Goal: Information Seeking & Learning: Check status

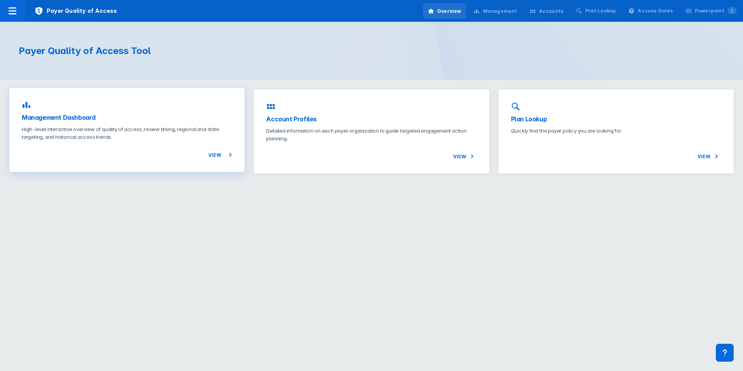
click at [217, 155] on span "View" at bounding box center [220, 154] width 24 height 9
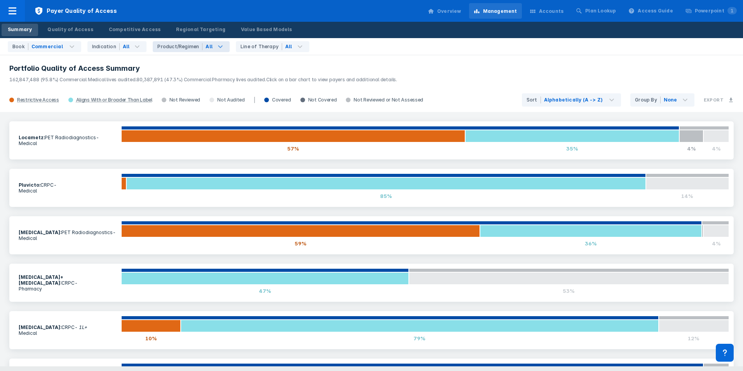
click at [207, 48] on div "All" at bounding box center [216, 46] width 27 height 11
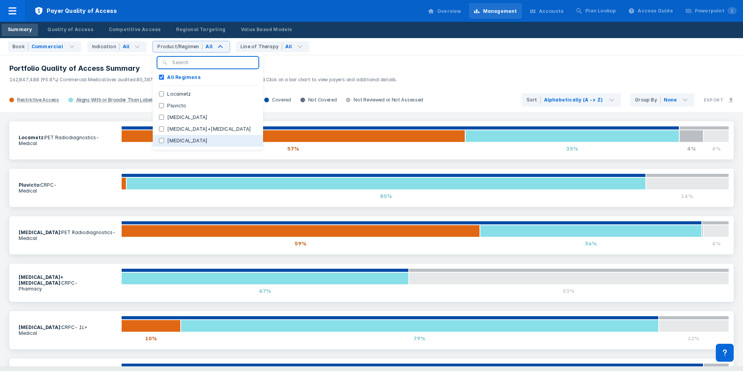
click at [168, 141] on label "Xofigo" at bounding box center [187, 140] width 47 height 7
click at [164, 141] on input "Xofigo" at bounding box center [161, 140] width 5 height 5
checkbox input "true"
checkbox Regimens "false"
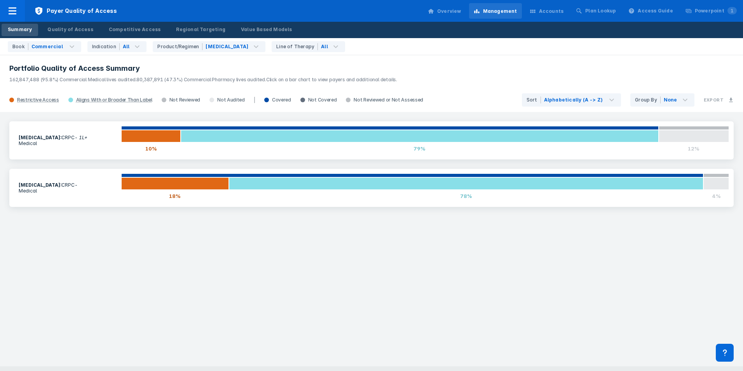
click at [286, 66] on h3 "Portfolio Quality of Access Summary" at bounding box center [371, 68] width 725 height 9
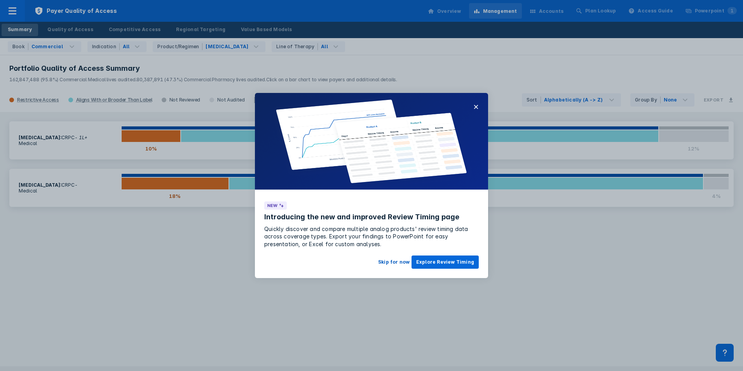
click at [367, 262] on button "Skip for now" at bounding box center [394, 261] width 41 height 13
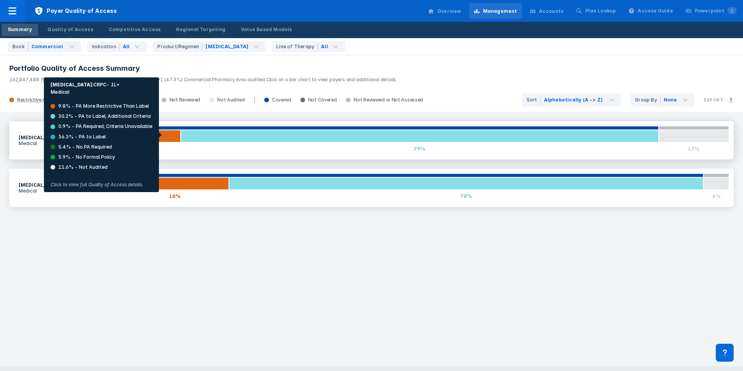
click at [164, 135] on div at bounding box center [150, 136] width 59 height 12
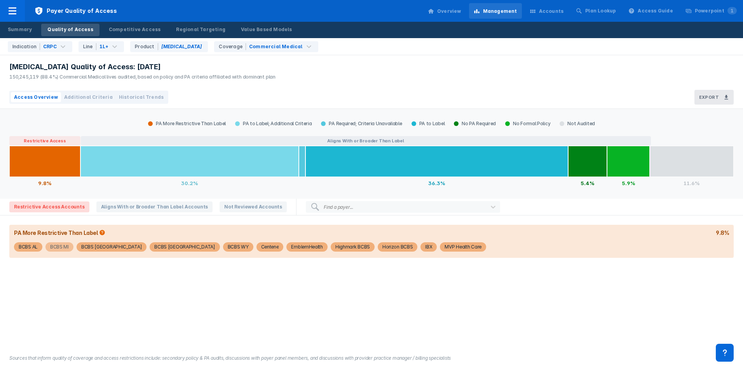
click at [59, 248] on div "BCBS MI" at bounding box center [59, 246] width 19 height 9
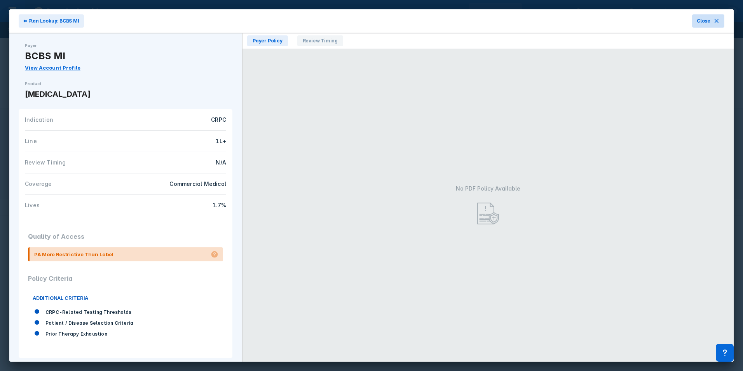
click at [367, 27] on button "Close" at bounding box center [708, 20] width 32 height 13
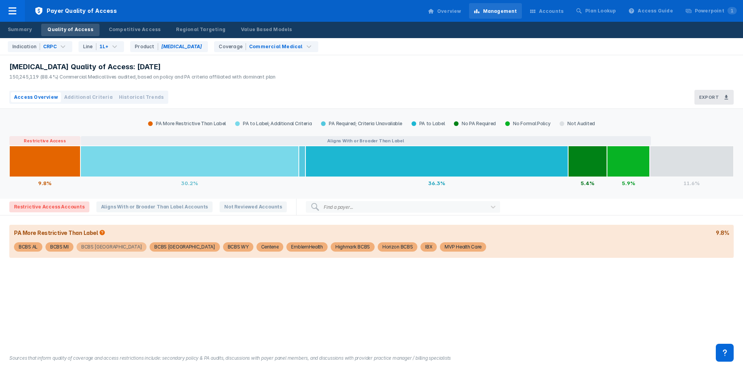
click at [93, 247] on div "BCBS MN" at bounding box center [111, 246] width 61 height 9
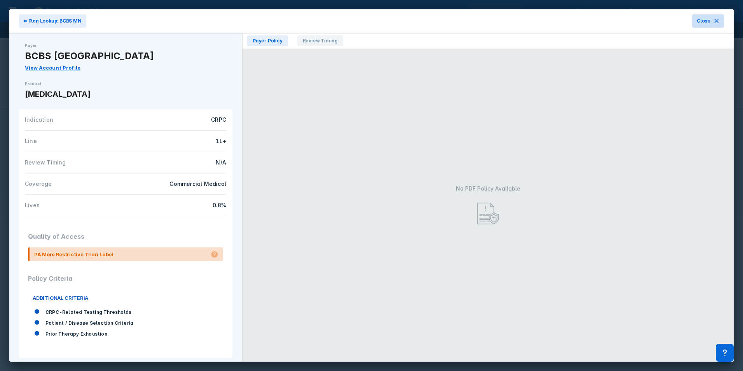
click at [367, 24] on span "Close" at bounding box center [704, 20] width 14 height 7
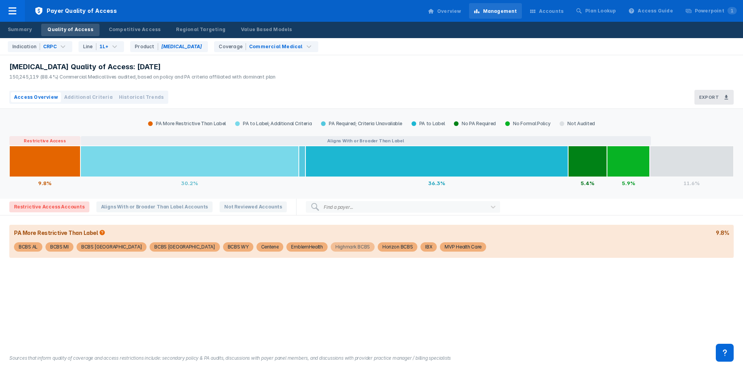
click at [335, 249] on div "Highmark BCBS" at bounding box center [352, 246] width 35 height 9
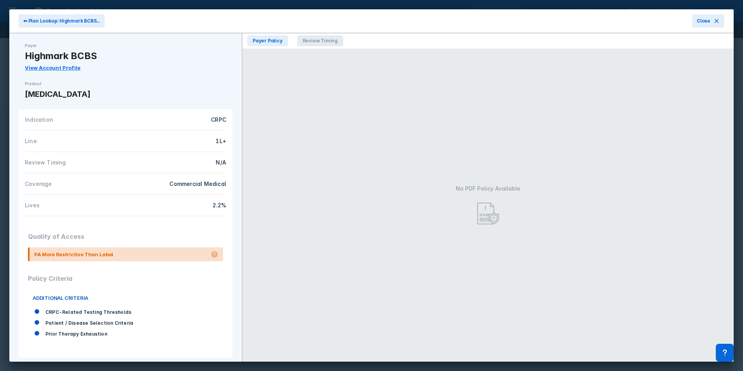
click at [321, 37] on span "Review Timing" at bounding box center [320, 40] width 46 height 11
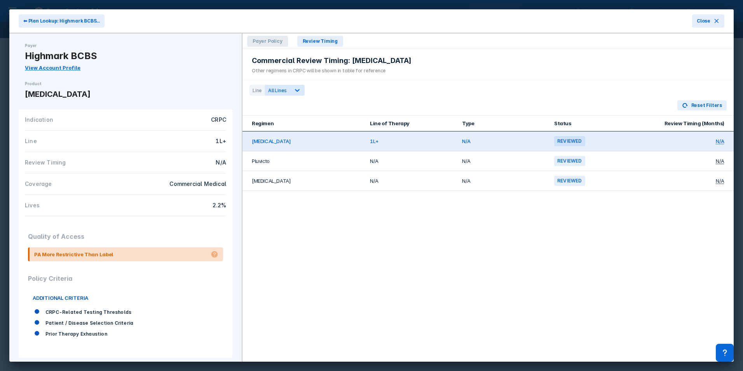
click at [270, 40] on span "Payer Policy" at bounding box center [267, 41] width 41 height 11
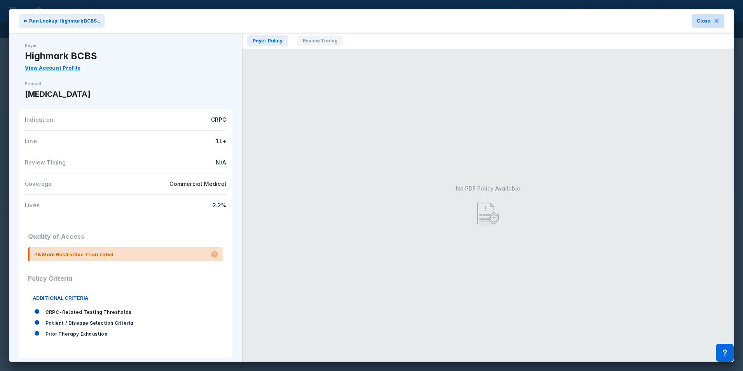
click at [367, 21] on button "Close" at bounding box center [708, 20] width 32 height 13
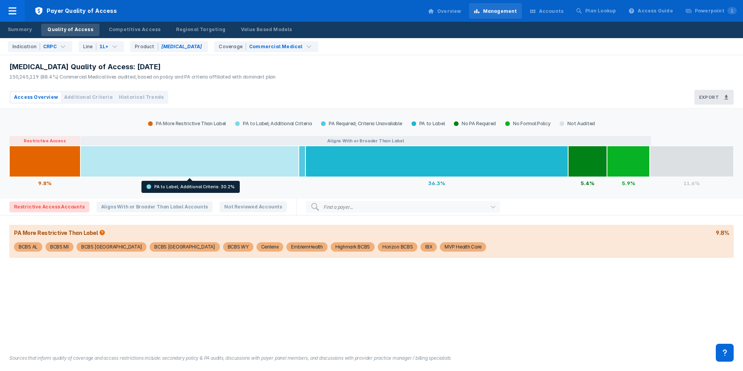
click at [246, 157] on div at bounding box center [189, 161] width 218 height 31
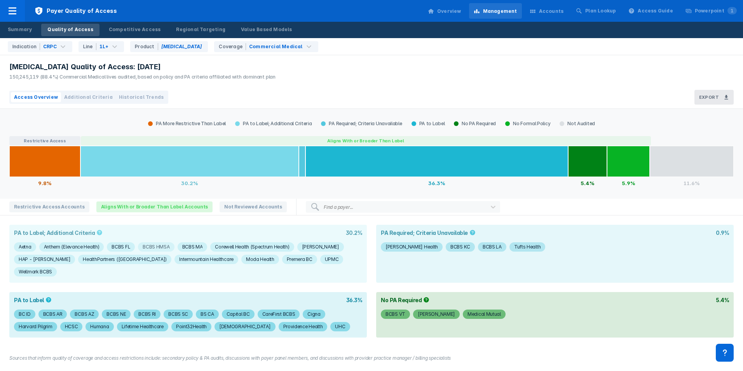
click at [148, 246] on div "BCBS HMSA" at bounding box center [156, 246] width 27 height 9
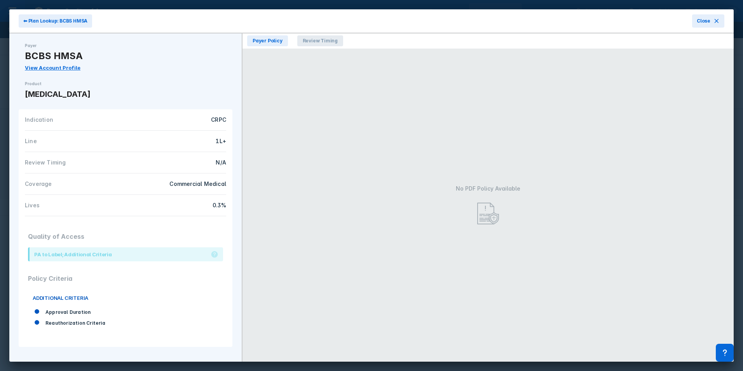
click at [320, 44] on span "Review Timing" at bounding box center [320, 40] width 46 height 11
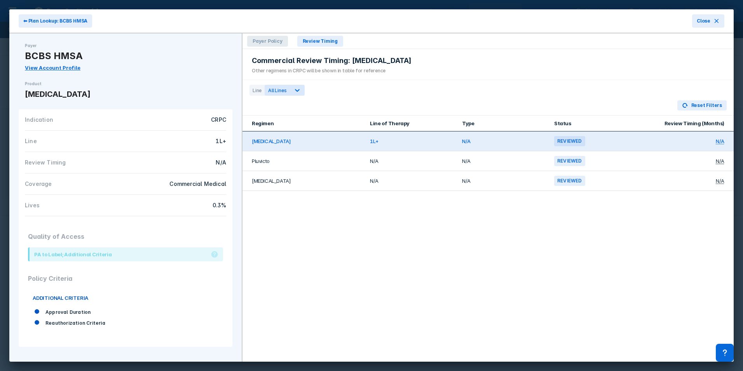
click at [273, 41] on span "Payer Policy" at bounding box center [267, 41] width 41 height 11
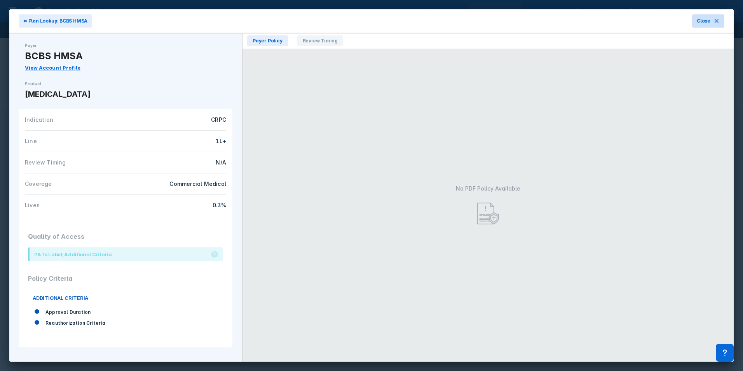
click at [367, 23] on icon at bounding box center [717, 21] width 6 height 6
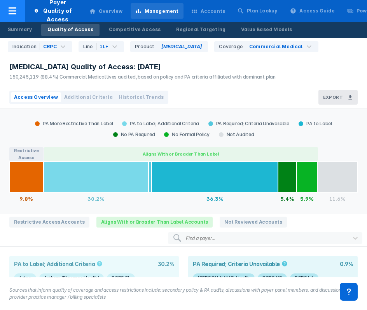
click at [10, 16] on div at bounding box center [12, 11] width 25 height 22
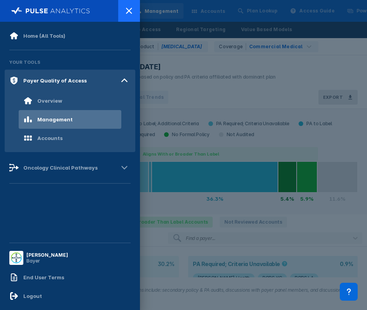
click at [129, 9] on icon at bounding box center [128, 10] width 9 height 9
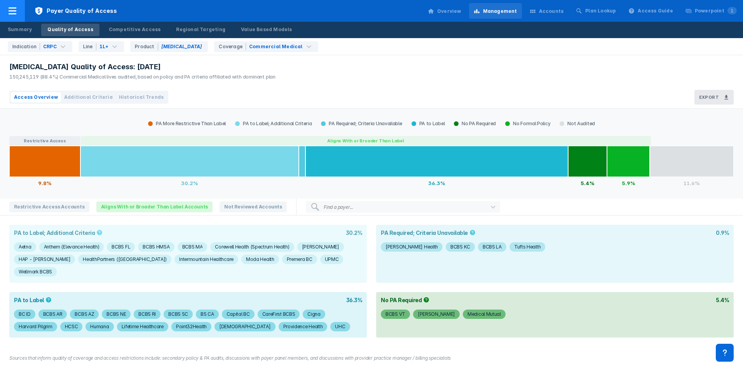
click at [7, 9] on div at bounding box center [12, 11] width 25 height 22
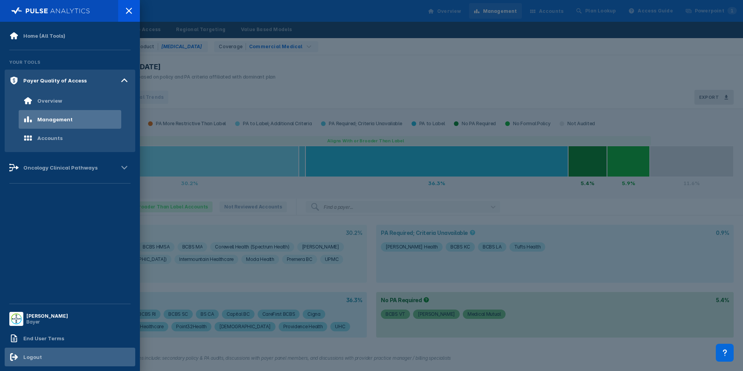
click at [52, 309] on div "Logout" at bounding box center [70, 356] width 131 height 19
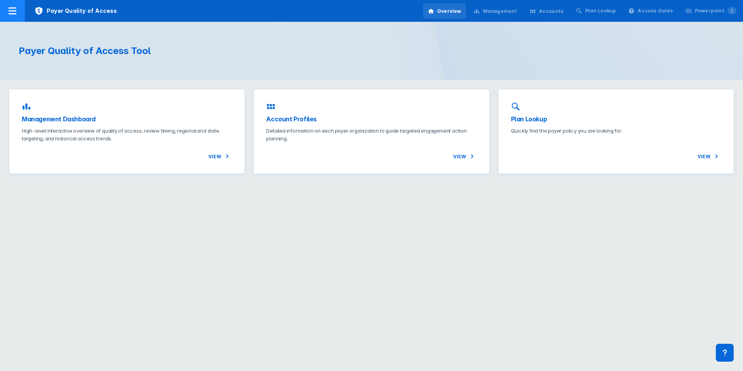
click at [12, 12] on icon at bounding box center [12, 10] width 9 height 9
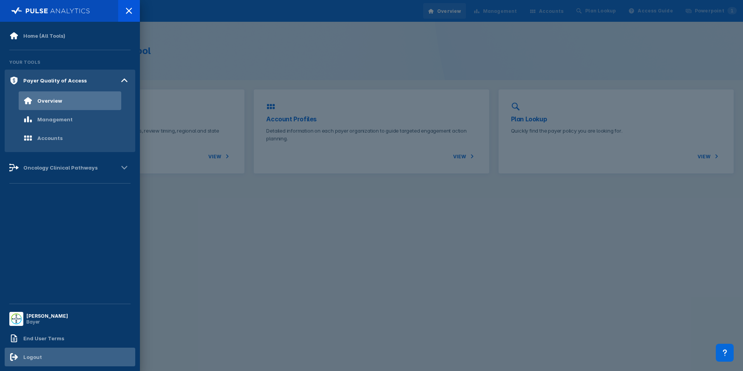
click at [33, 356] on div "Logout" at bounding box center [32, 357] width 19 height 6
